Goal: Book appointment/travel/reservation: Book appointment/travel/reservation

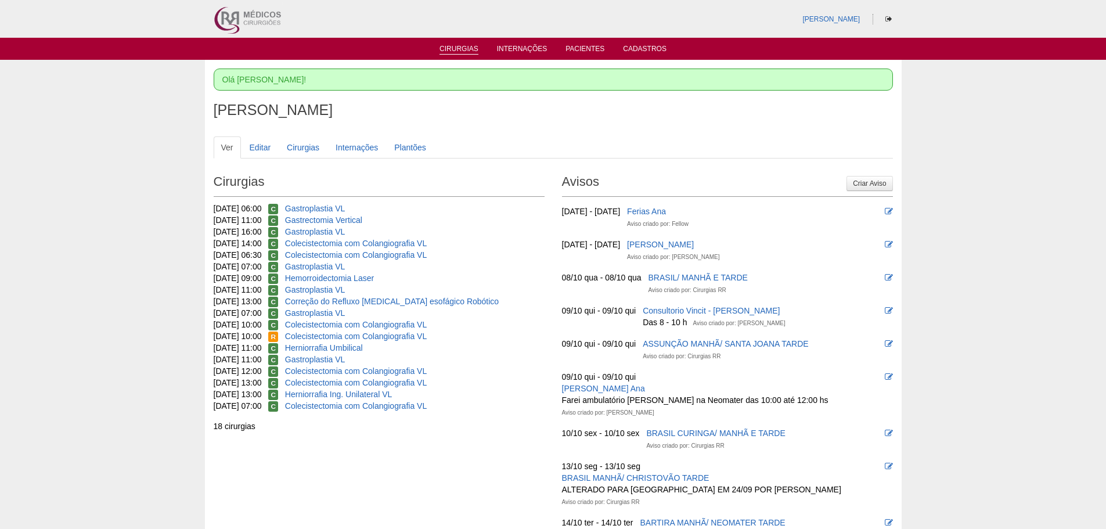
click at [456, 52] on link "Cirurgias" at bounding box center [458, 50] width 39 height 10
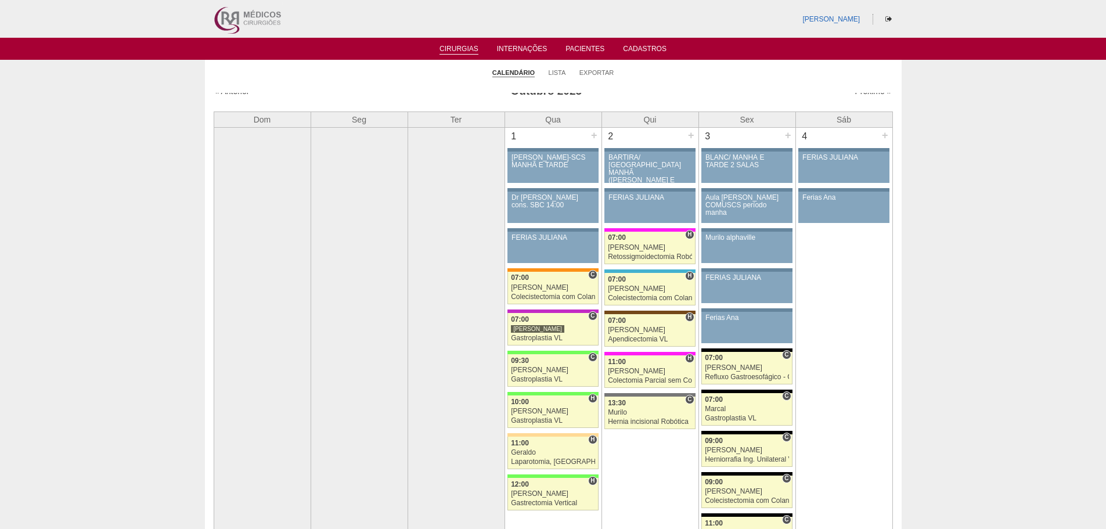
click at [858, 94] on link "Próximo »" at bounding box center [872, 90] width 37 height 9
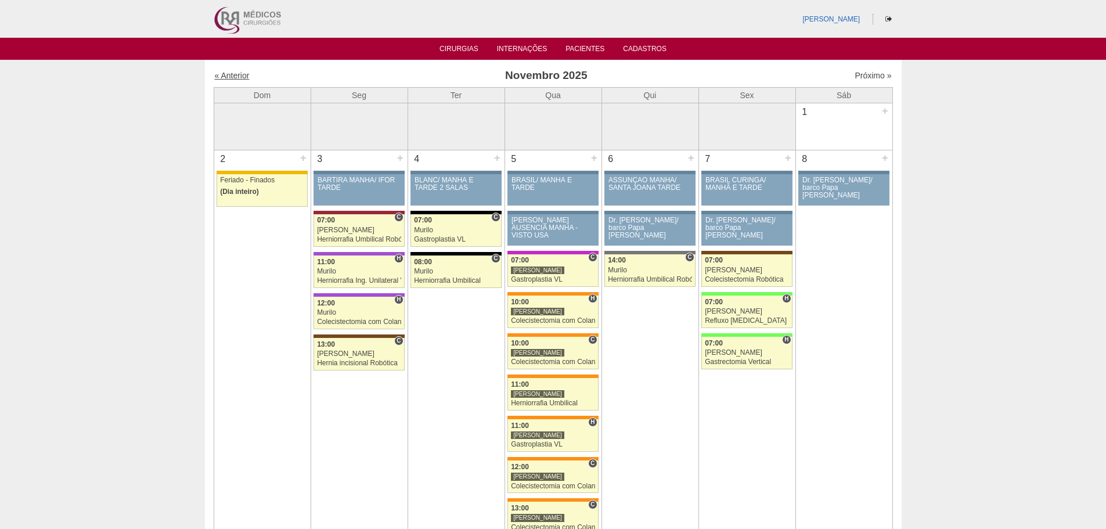
click at [236, 74] on link "« Anterior" at bounding box center [232, 75] width 35 height 9
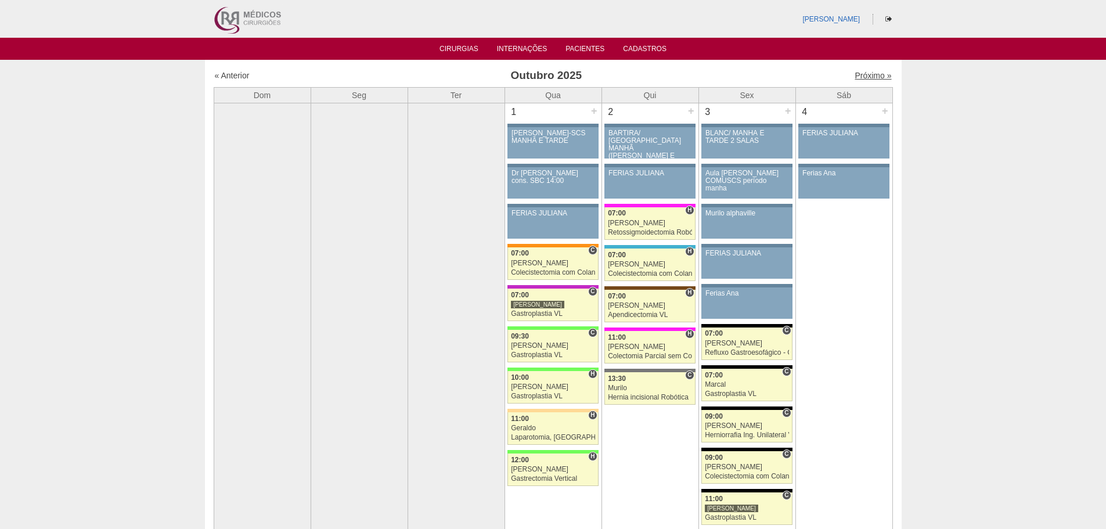
click at [857, 76] on link "Próximo »" at bounding box center [872, 75] width 37 height 9
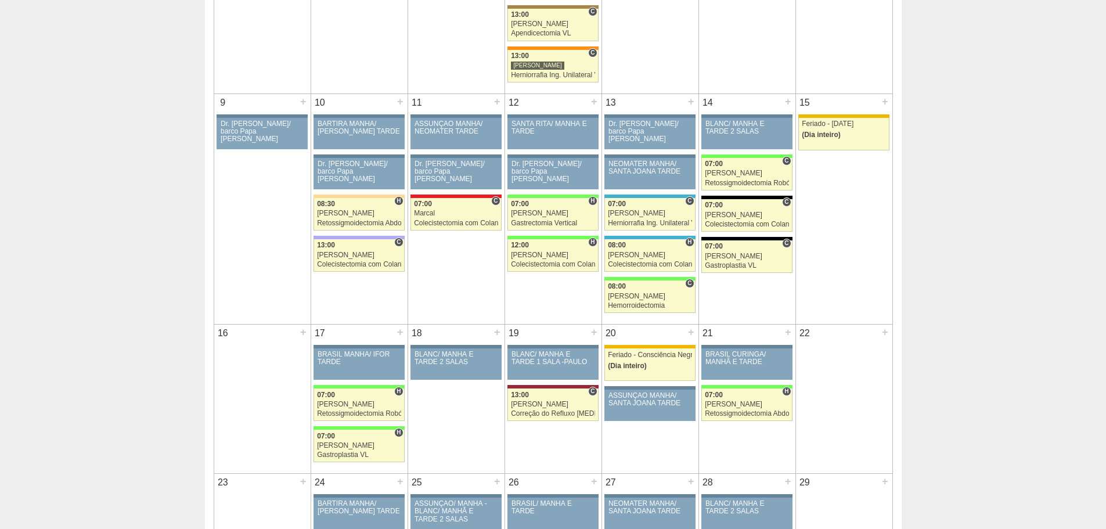
scroll to position [522, 0]
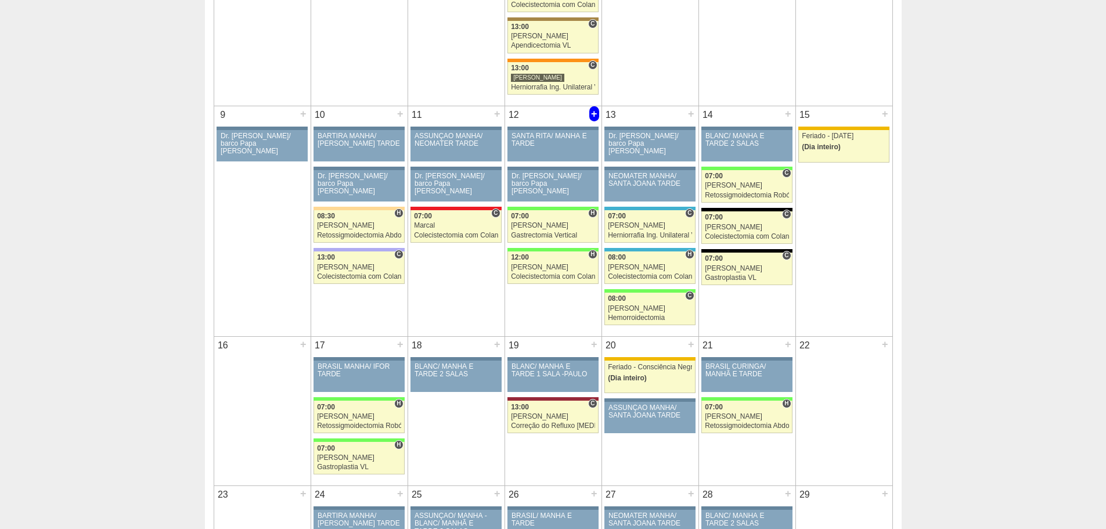
click at [593, 116] on div "+" at bounding box center [594, 113] width 10 height 15
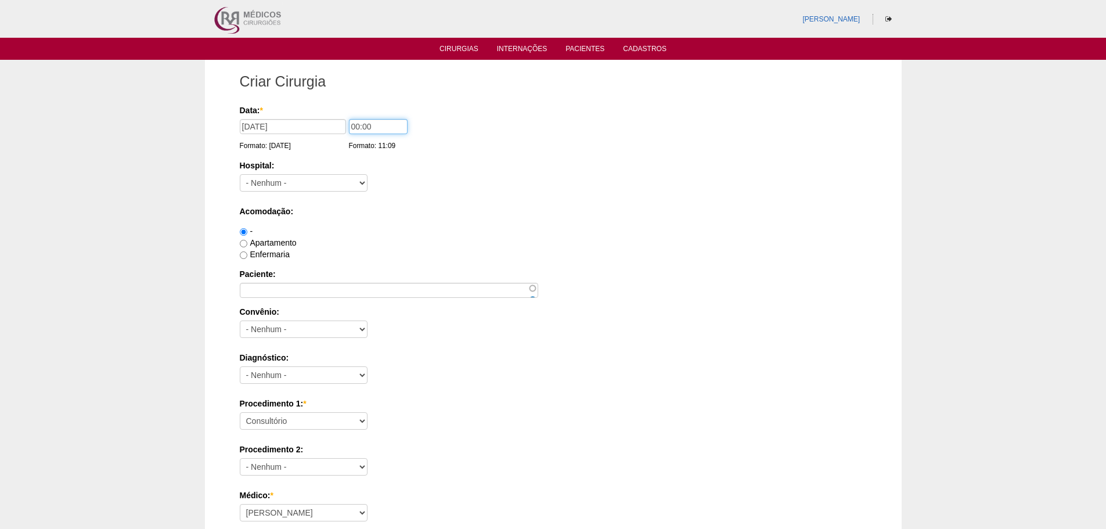
click at [357, 127] on input "00:00" at bounding box center [378, 126] width 59 height 15
type input "07:00"
click at [326, 180] on select "- [GEOGRAPHIC_DATA] - [DATE] [PERSON_NAME] Alvorada América Assunção Bartira Be…" at bounding box center [304, 182] width 128 height 17
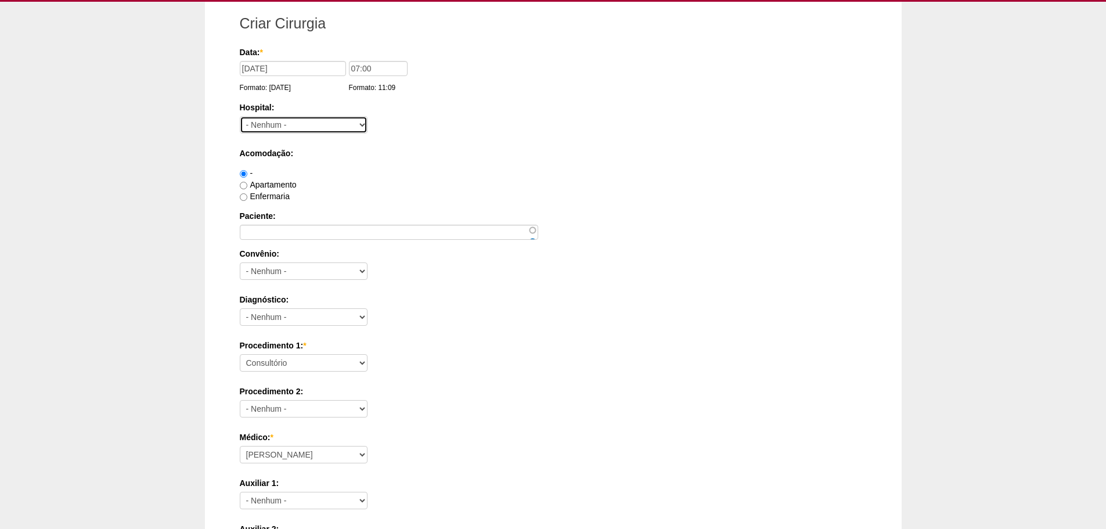
click at [322, 125] on select "- Nenhum - 9 de Julho Albert Einstein Alvorada América Assunção Bartira Benefic…" at bounding box center [304, 124] width 128 height 17
select select "26"
click at [240, 116] on select "- Nenhum - 9 de Julho Albert Einstein Alvorada América Assunção Bartira Benefic…" at bounding box center [304, 124] width 128 height 17
click at [247, 197] on input "Enfermaria" at bounding box center [244, 197] width 8 height 8
radio input "true"
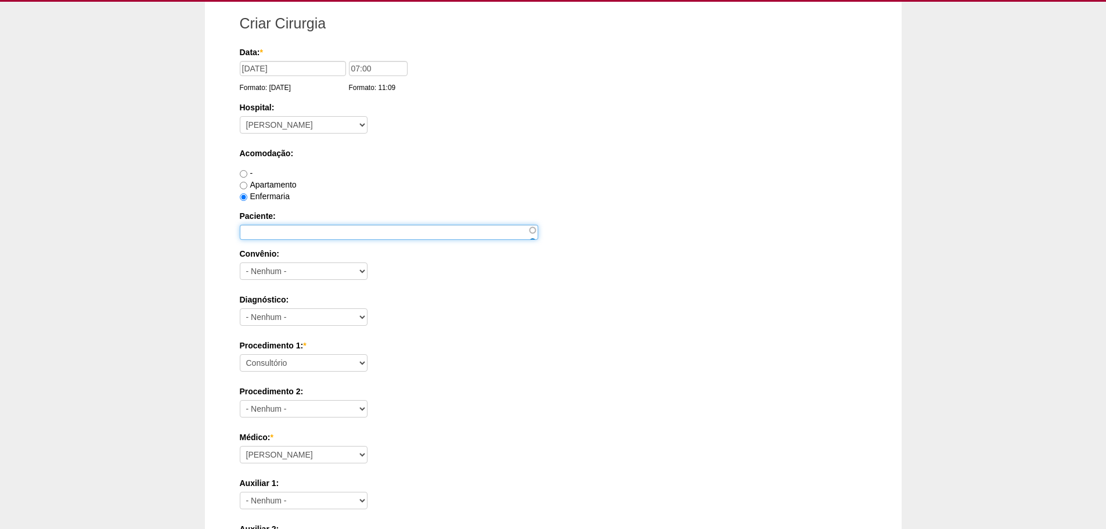
click at [272, 237] on input "Paciente:" at bounding box center [389, 232] width 298 height 15
type input "[PERSON_NAME]"
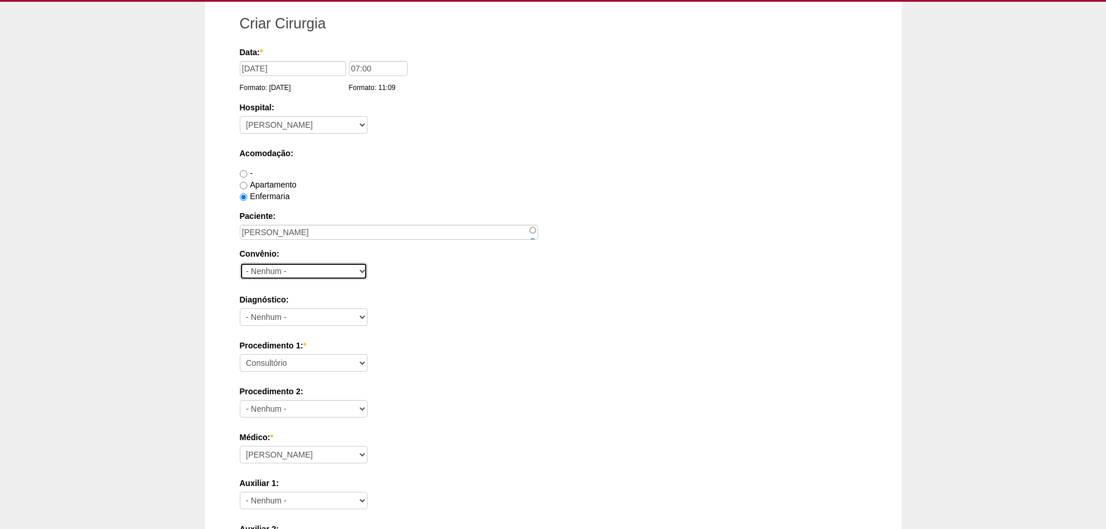
click at [322, 272] on select "- Nenhum - Abet Afresp Allianz Amil Blue Life Caasp Cabesp Caixa de Pensões Car…" at bounding box center [304, 270] width 128 height 17
select select "39713"
click at [240, 262] on select "- Nenhum - Abet Afresp Allianz Amil Blue Life Caasp Cabesp Caixa de Pensões Car…" at bounding box center [304, 270] width 128 height 17
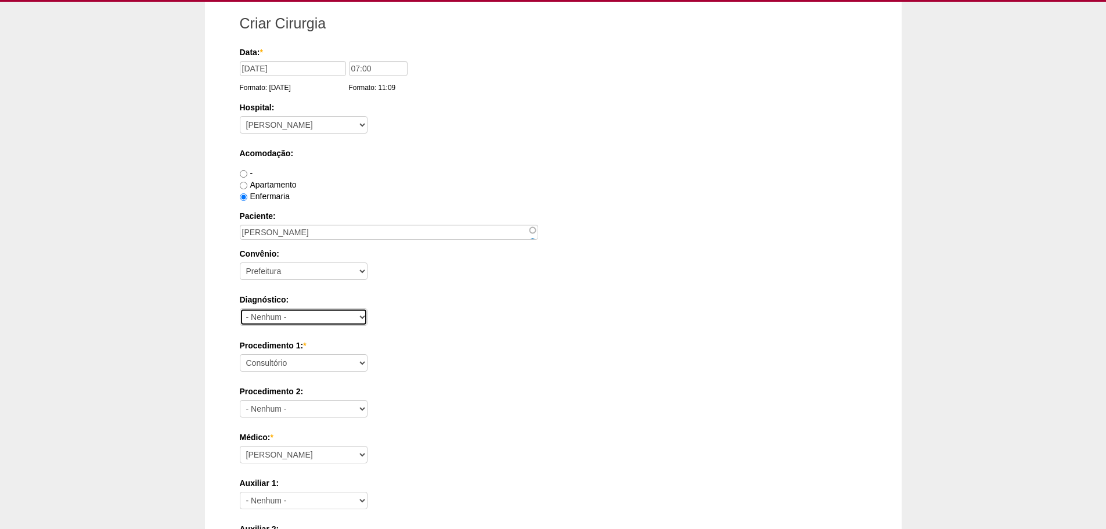
click at [309, 320] on select "- Nenhum - Abdome Agudo Abscesso Hepático Abscesso Perianal Abscesso Peritoneal…" at bounding box center [304, 316] width 128 height 17
select select "3707"
click at [240, 308] on select "- Nenhum - Abdome Agudo Abscesso Hepático Abscesso Perianal Abscesso Peritoneal…" at bounding box center [304, 316] width 128 height 17
click at [304, 366] on select "Consultório Abscesso Hepático - Drenagem Abscesso perianal Amputação Abdômino P…" at bounding box center [304, 362] width 128 height 17
select select "3710"
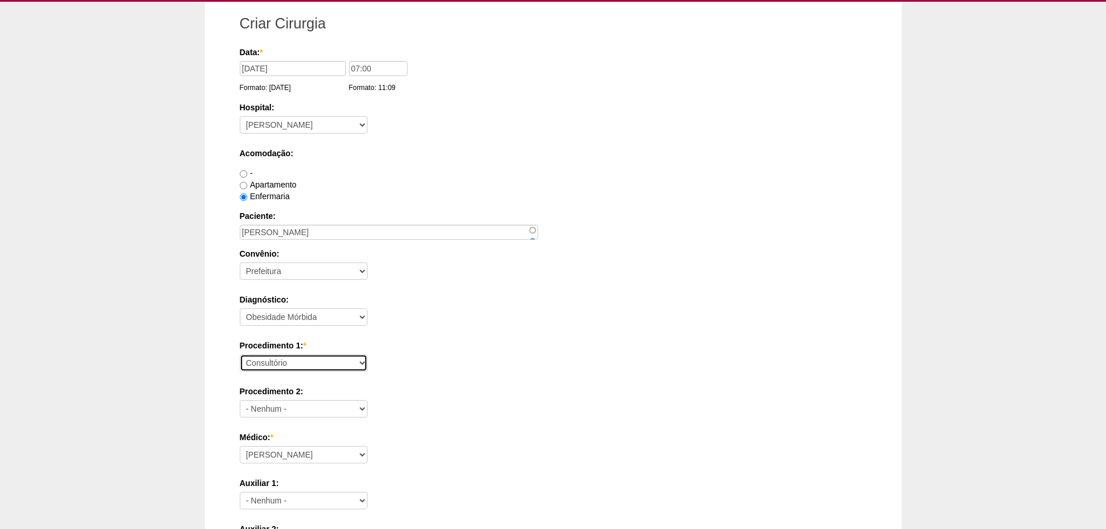
click at [240, 354] on select "Consultório Abscesso Hepático - Drenagem Abscesso perianal Amputação Abdômino P…" at bounding box center [304, 362] width 128 height 17
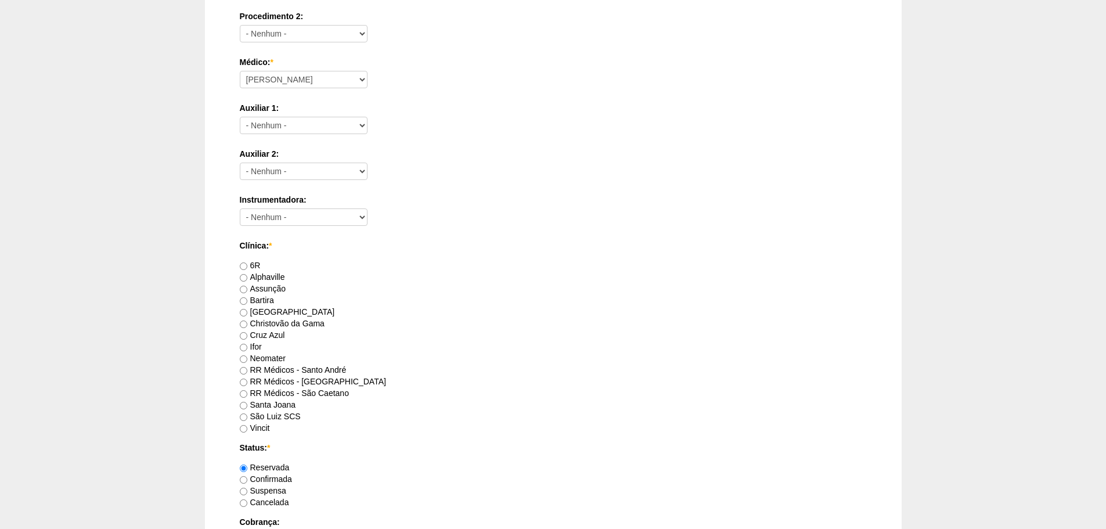
scroll to position [464, 0]
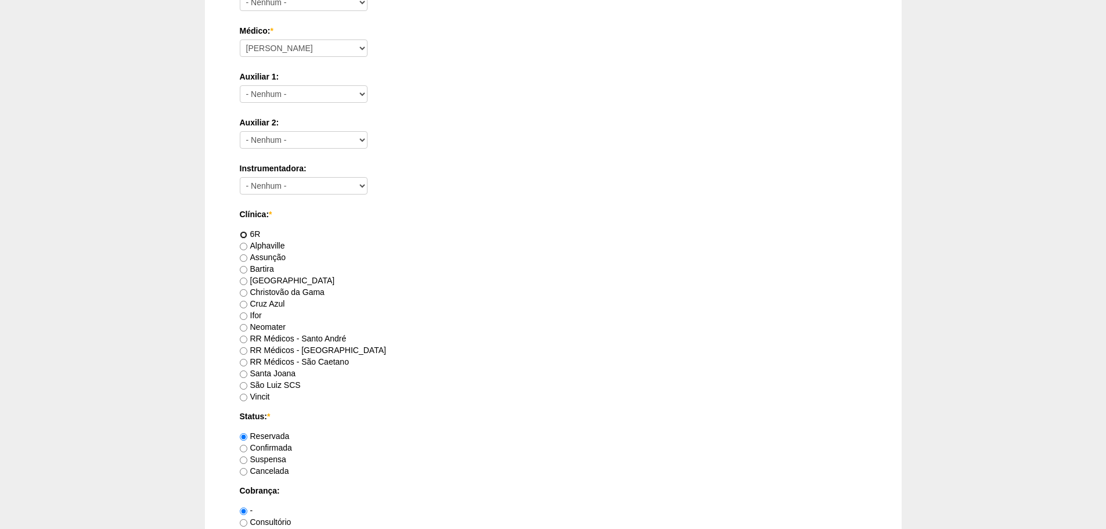
click at [243, 235] on input "6R" at bounding box center [244, 235] width 8 height 8
radio input "true"
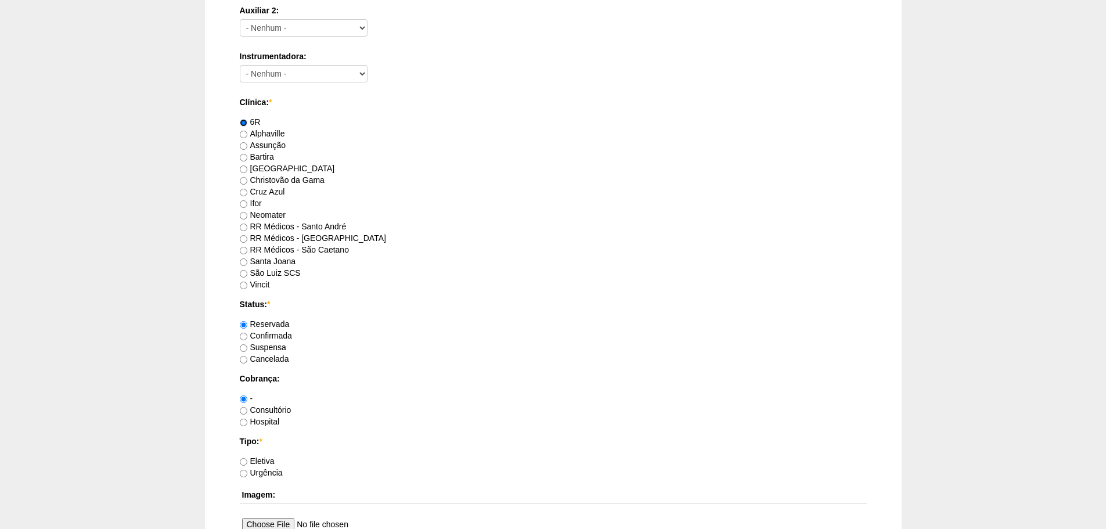
scroll to position [580, 0]
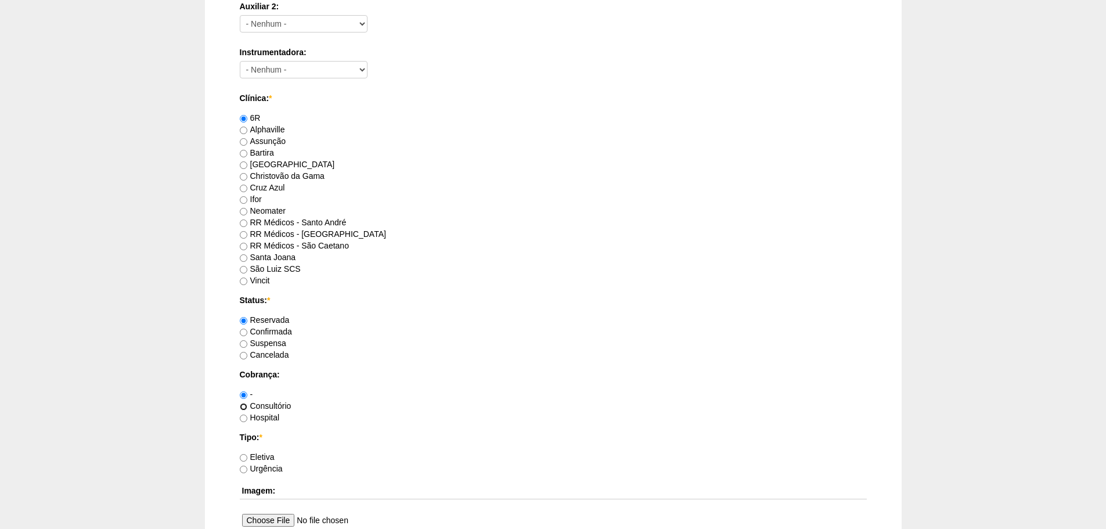
click at [242, 406] on input "Consultório" at bounding box center [244, 407] width 8 height 8
radio input "true"
click at [241, 459] on input "Eletiva" at bounding box center [244, 458] width 8 height 8
radio input "true"
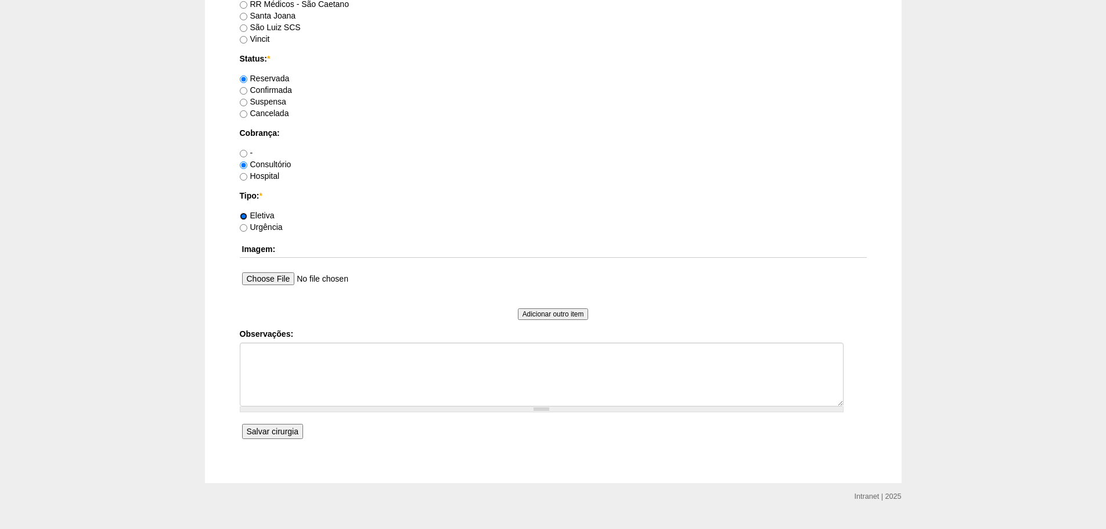
scroll to position [846, 0]
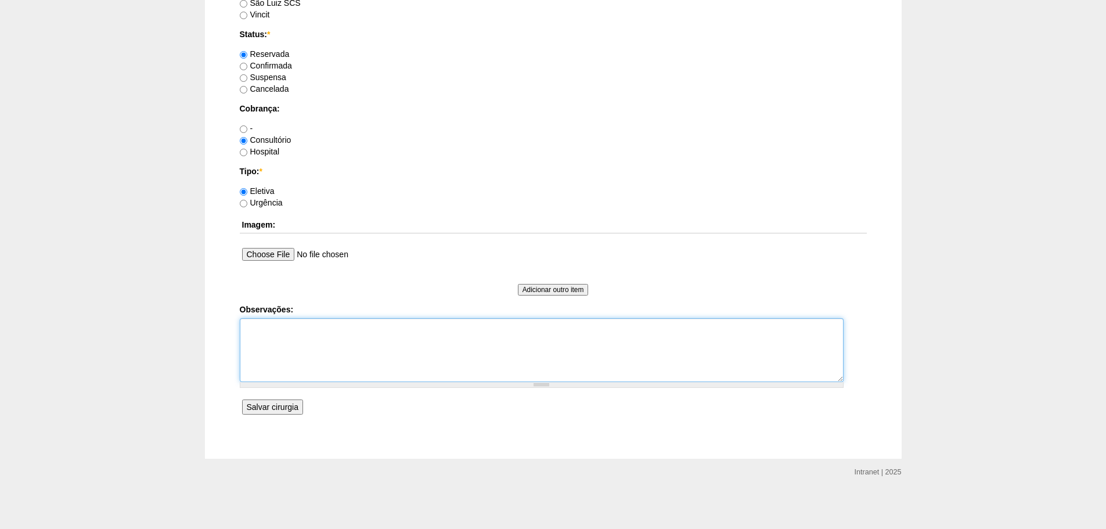
click at [283, 329] on textarea "Observações:" at bounding box center [542, 350] width 604 height 64
type textarea "OBS DM grave - UTI"
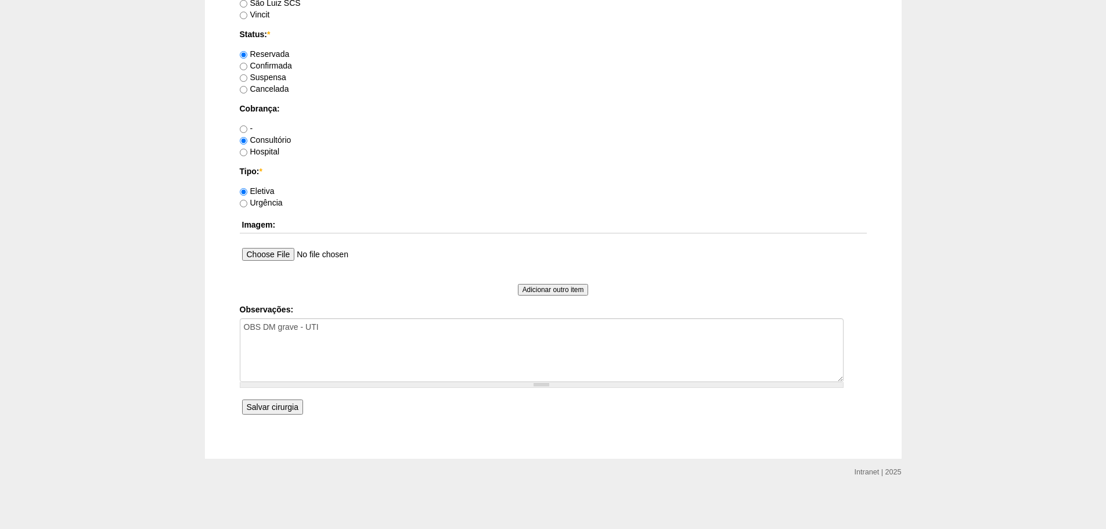
click at [273, 408] on input "Salvar cirurgia" at bounding box center [272, 406] width 61 height 15
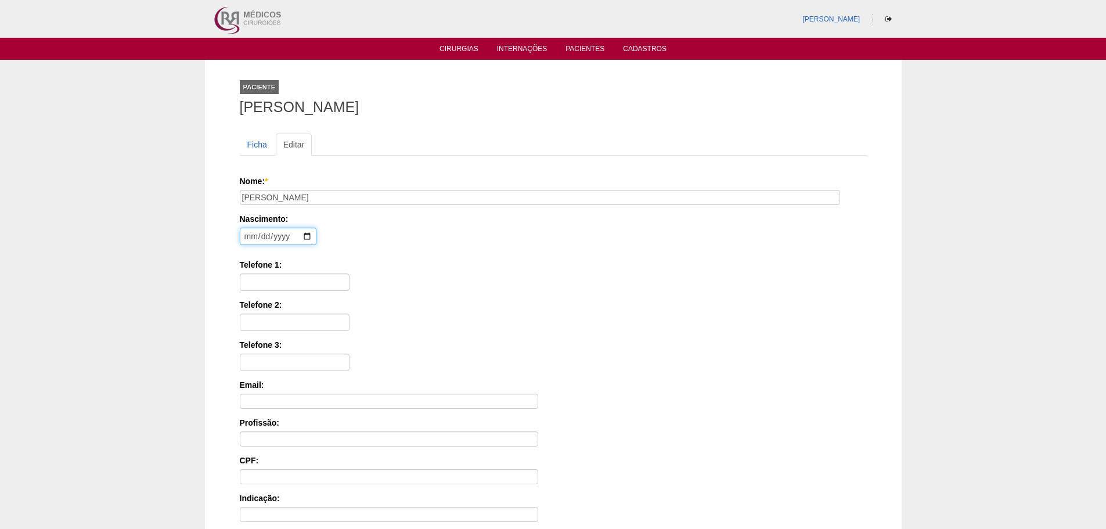
click at [247, 237] on input "date" at bounding box center [278, 236] width 77 height 17
type input "[DATE]"
click at [263, 284] on input "Telefone 1:" at bounding box center [295, 281] width 110 height 17
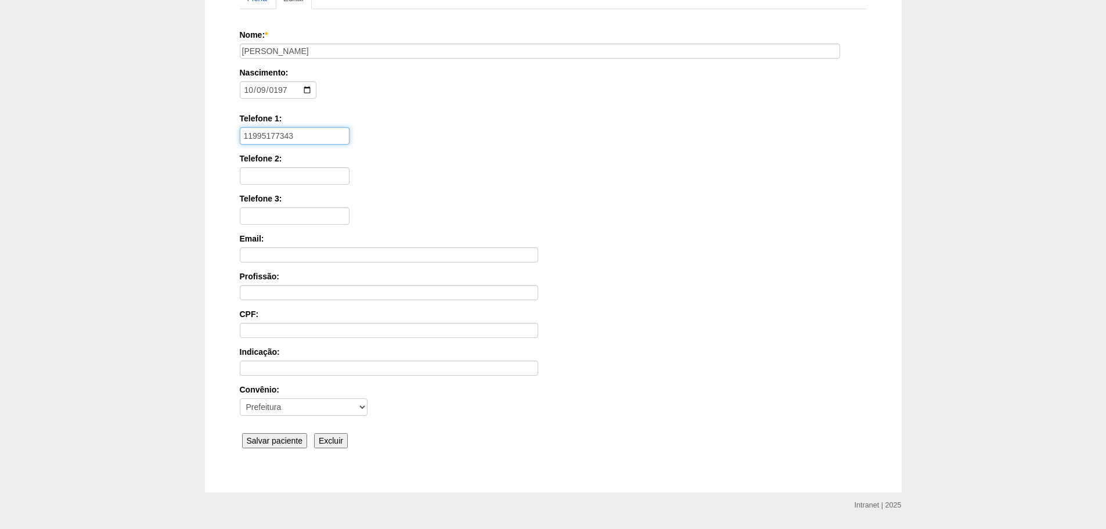
scroll to position [180, 0]
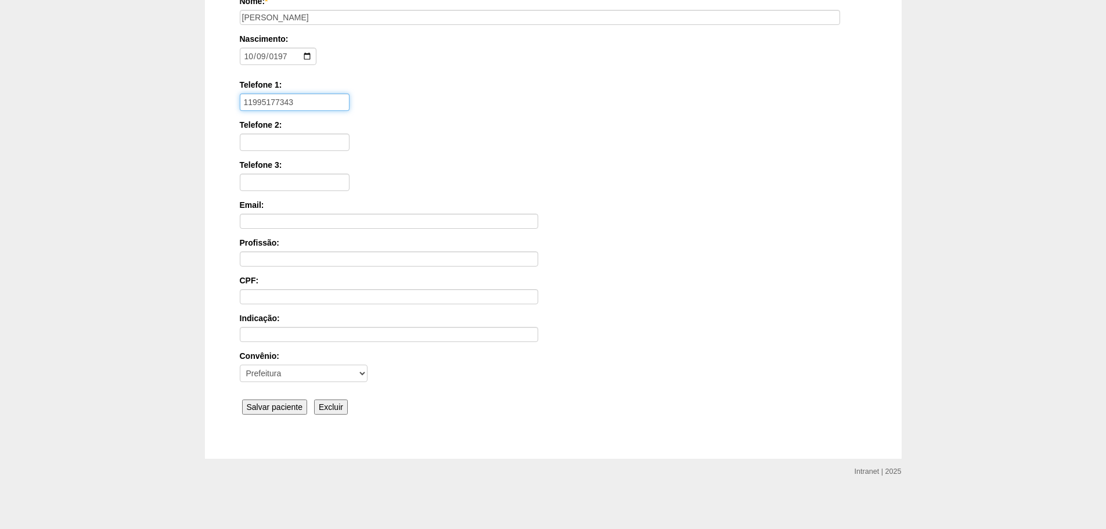
type input "11995177343"
click at [273, 406] on input "Salvar paciente" at bounding box center [275, 406] width 66 height 15
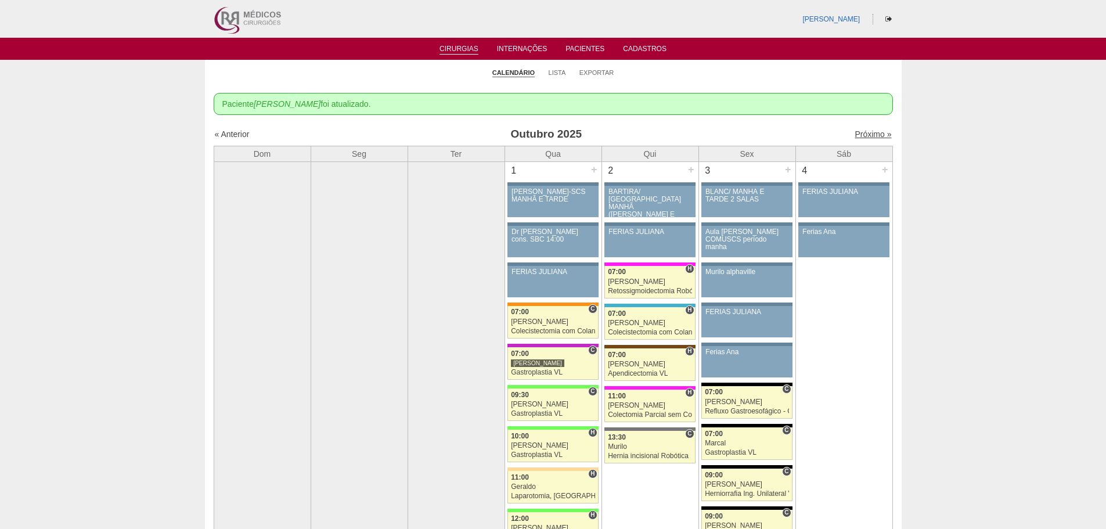
click at [861, 132] on link "Próximo »" at bounding box center [872, 133] width 37 height 9
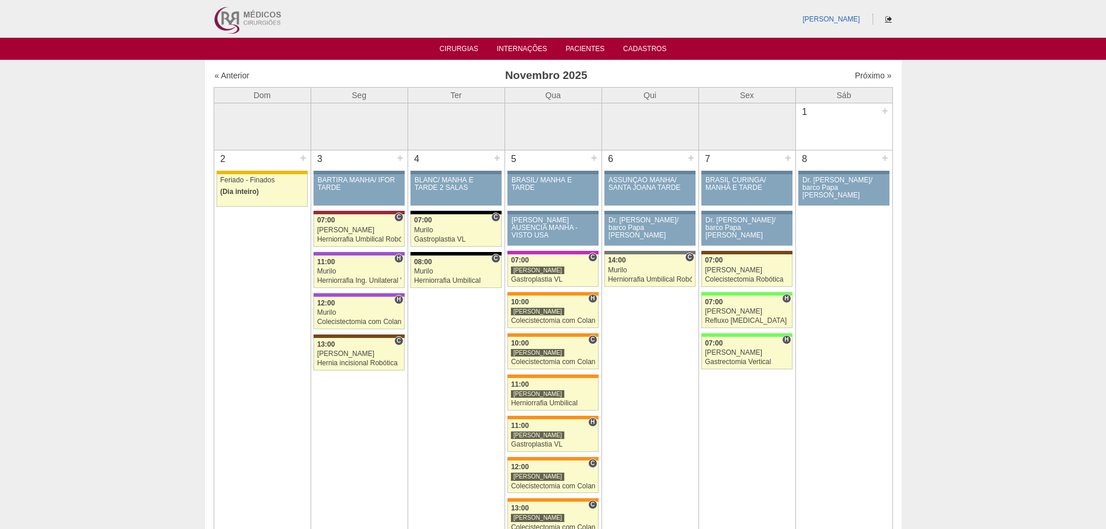
click at [889, 17] on icon at bounding box center [888, 19] width 6 height 7
